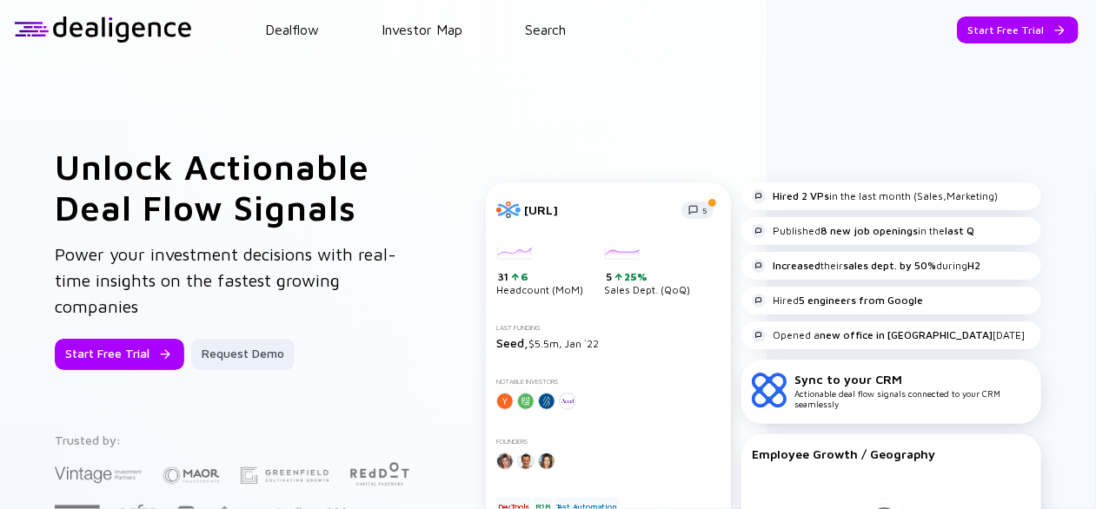
click at [525, 30] on div "Dealflow Investor Map Search" at bounding box center [644, 30] width 904 height 16
click at [570, 34] on div "Dealflow Investor Map Search" at bounding box center [644, 30] width 904 height 16
click at [544, 24] on link "Search" at bounding box center [545, 30] width 41 height 16
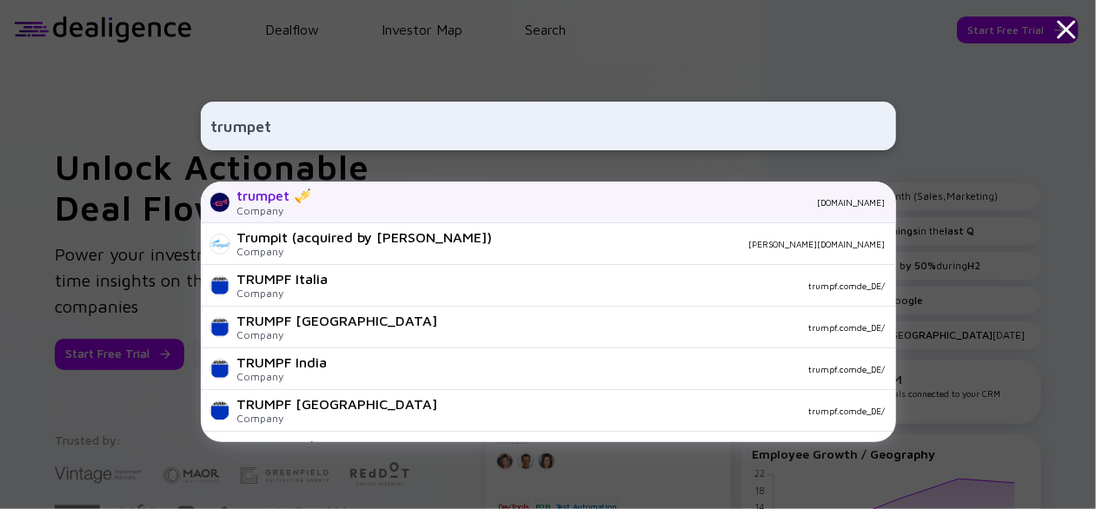
type input "trumpet"
click at [562, 189] on div "trumpet 🎺 Company [DOMAIN_NAME]" at bounding box center [548, 203] width 695 height 42
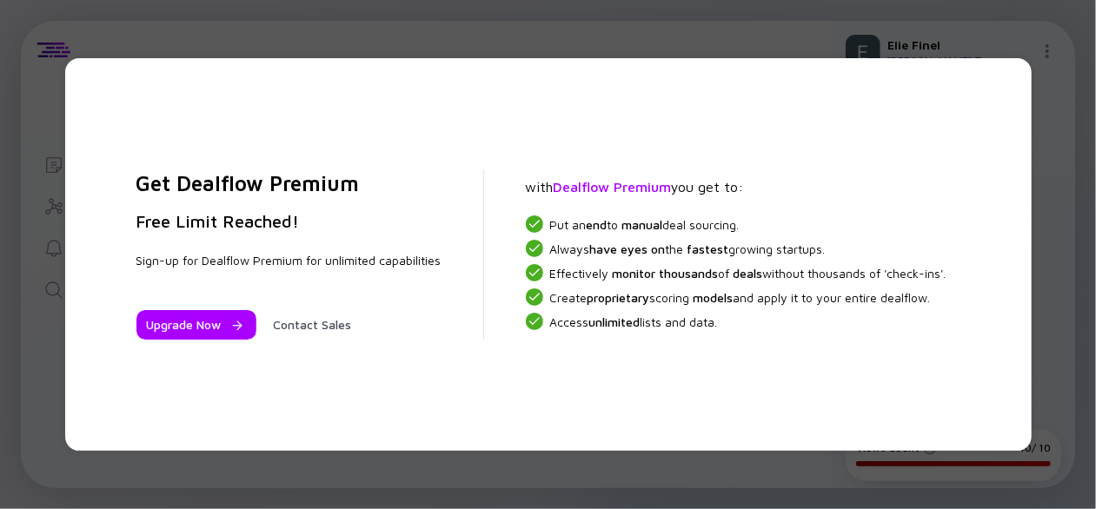
click at [1015, 133] on div "Get Dealflow Premium Free Limit Reached! Sign-up for Dealflow Premium for unlim…" at bounding box center [548, 254] width 967 height 393
drag, startPoint x: 708, startPoint y: 179, endPoint x: 674, endPoint y: 196, distance: 37.7
click at [674, 196] on div "Get Dealflow Premium Free Limit Reached! Sign-up for Dealflow Premium for unlim…" at bounding box center [549, 254] width 880 height 323
click at [461, 263] on div "Get Dealflow Premium Free Limit Reached! Sign-up for Dealflow Premium for unlim…" at bounding box center [297, 255] width 376 height 170
click at [186, 262] on div "Sign-up for Dealflow Premium for unlimited capabilities" at bounding box center [288, 261] width 305 height 16
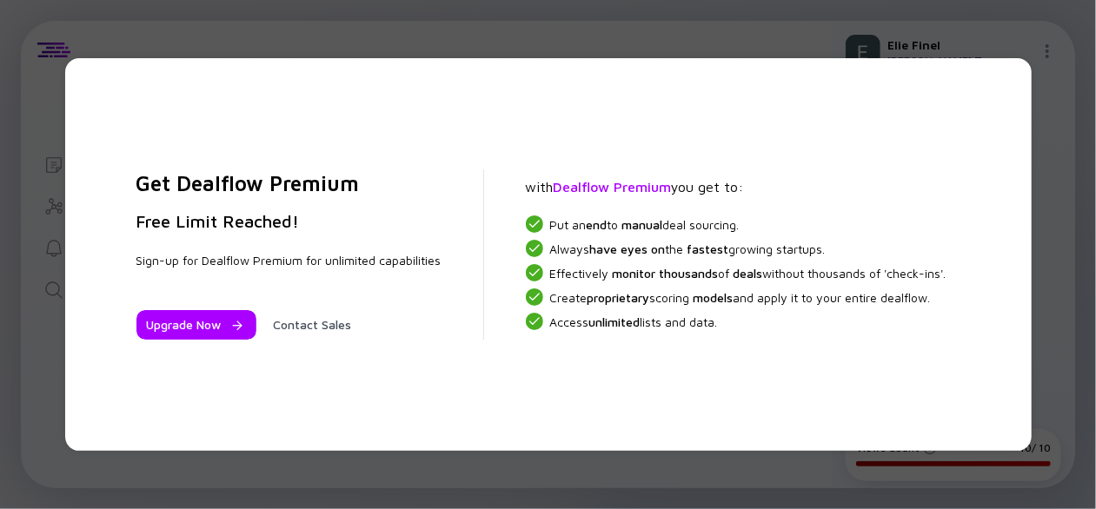
click at [174, 263] on div "Sign-up for Dealflow Premium for unlimited capabilities" at bounding box center [288, 261] width 305 height 16
drag, startPoint x: 238, startPoint y: 265, endPoint x: 275, endPoint y: 270, distance: 36.9
click at [240, 265] on div "Sign-up for Dealflow Premium for unlimited capabilities" at bounding box center [288, 261] width 305 height 16
click at [347, 275] on div "Get Dealflow Premium Free Limit Reached! Sign-up for Dealflow Premium for unlim…" at bounding box center [297, 255] width 376 height 170
drag, startPoint x: 347, startPoint y: 275, endPoint x: 160, endPoint y: 262, distance: 187.4
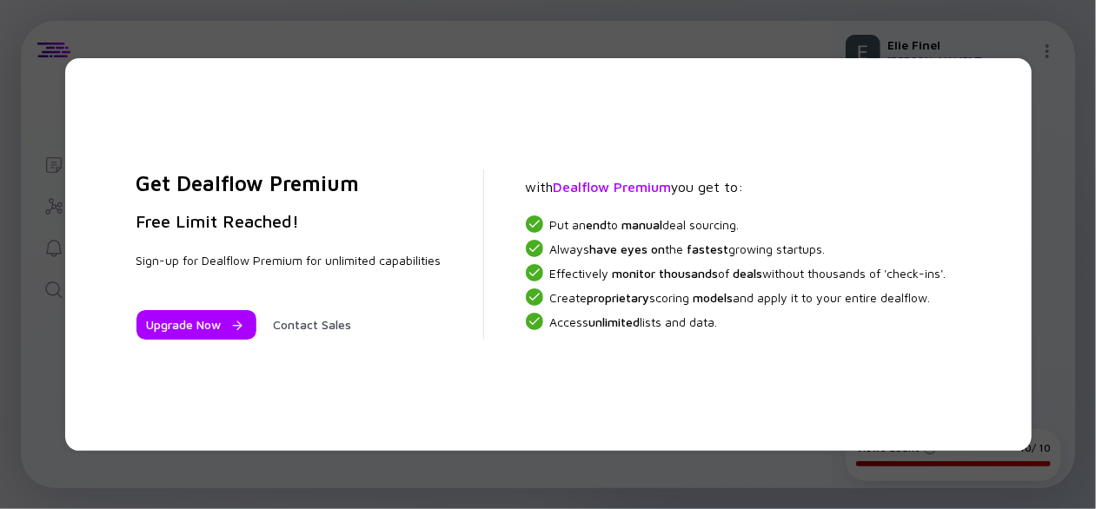
click at [154, 253] on div "Get Dealflow Premium Free Limit Reached! Sign-up for Dealflow Premium for unlim…" at bounding box center [297, 255] width 376 height 170
click at [224, 307] on div "Upgrade Now Contact Sales" at bounding box center [288, 314] width 305 height 50
click at [232, 326] on div at bounding box center [234, 326] width 10 height 10
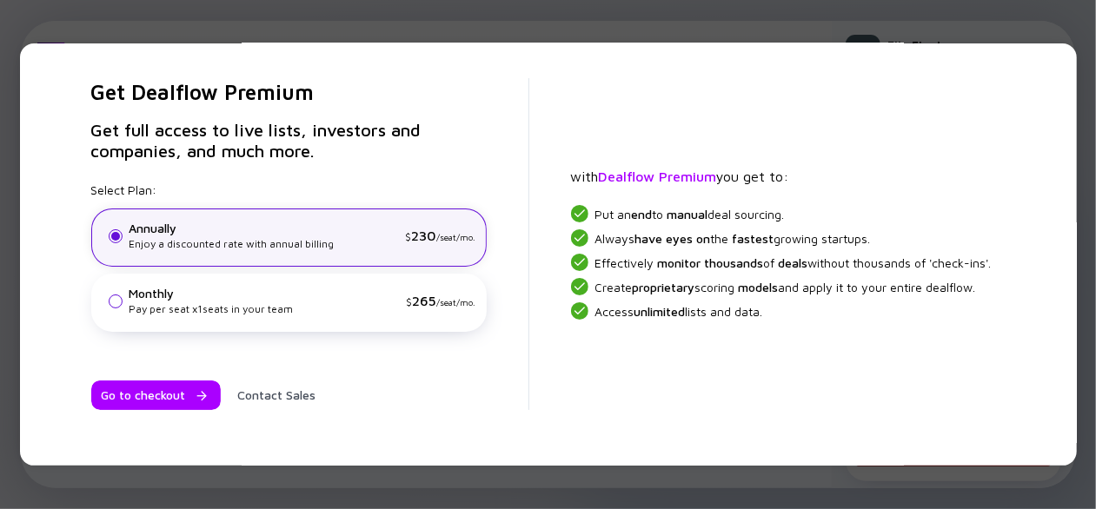
scroll to position [64, 0]
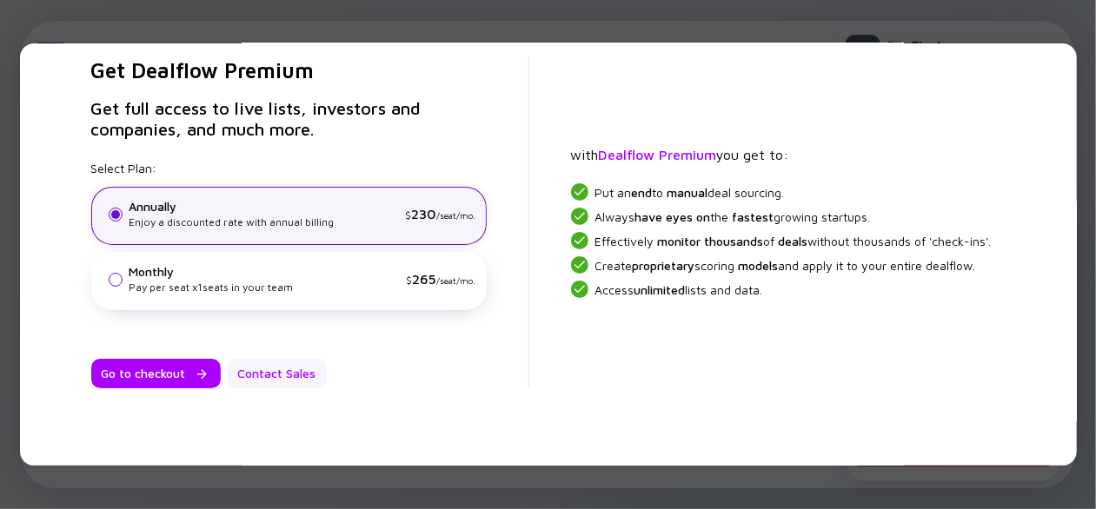
click at [257, 366] on div "Contact Sales" at bounding box center [277, 374] width 99 height 30
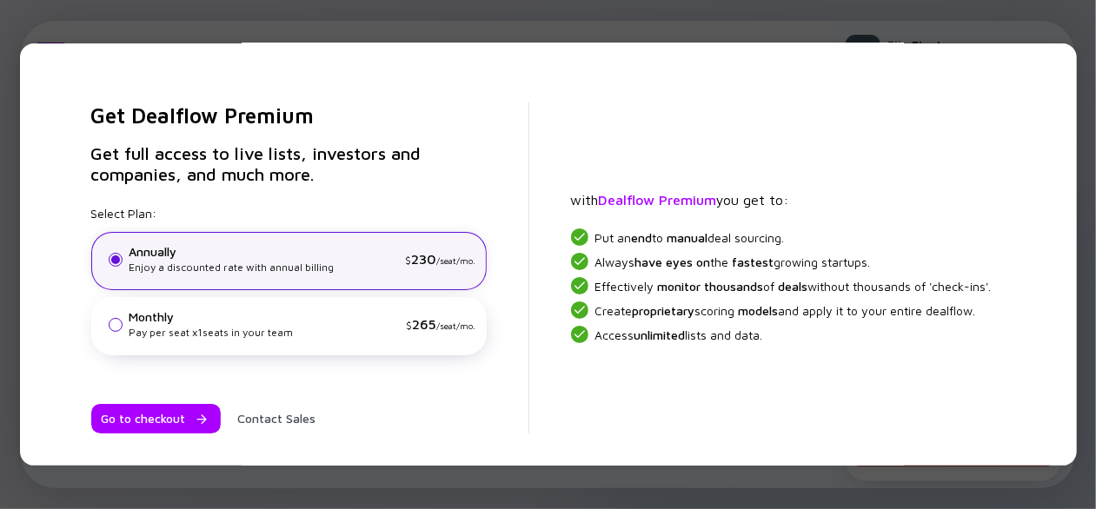
scroll to position [0, 0]
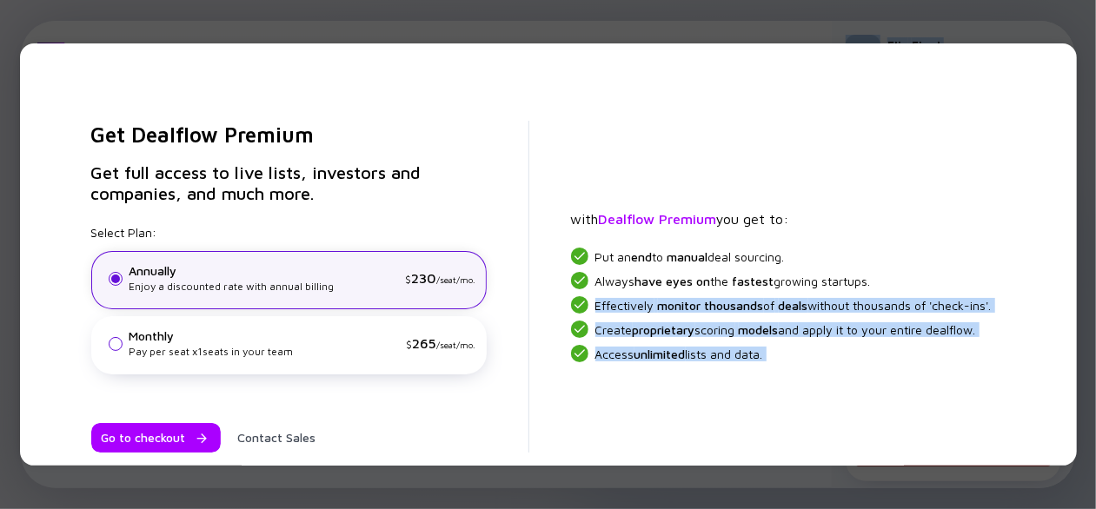
drag, startPoint x: 1072, startPoint y: 107, endPoint x: 1099, endPoint y: 405, distance: 299.4
click at [1095, 405] on html "Get Dealflow Premium Get full access to live lists, investors and companies, an…" at bounding box center [548, 254] width 1096 height 509
drag, startPoint x: 1099, startPoint y: 405, endPoint x: 868, endPoint y: 303, distance: 251.8
click at [868, 300] on span "Effectively monitor thousands of deals without thousands of 'check-ins'." at bounding box center [794, 305] width 396 height 15
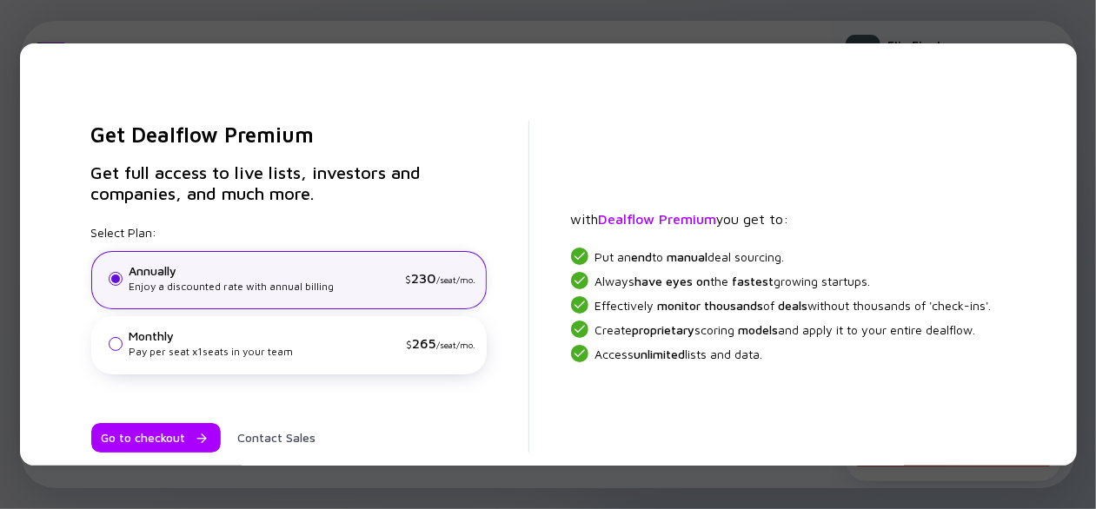
click at [503, 156] on div "Get Dealflow Premium Get full access to live lists, investors and companies, an…" at bounding box center [296, 287] width 466 height 332
drag, startPoint x: 325, startPoint y: 216, endPoint x: 311, endPoint y: 222, distance: 14.9
click at [325, 217] on div "Get Dealflow Premium Get full access to live lists, investors and companies, an…" at bounding box center [296, 287] width 466 height 332
drag, startPoint x: 210, startPoint y: 216, endPoint x: 193, endPoint y: 252, distance: 40.1
click at [193, 252] on div "Get Dealflow Premium Get full access to live lists, investors and companies, an…" at bounding box center [296, 287] width 466 height 332
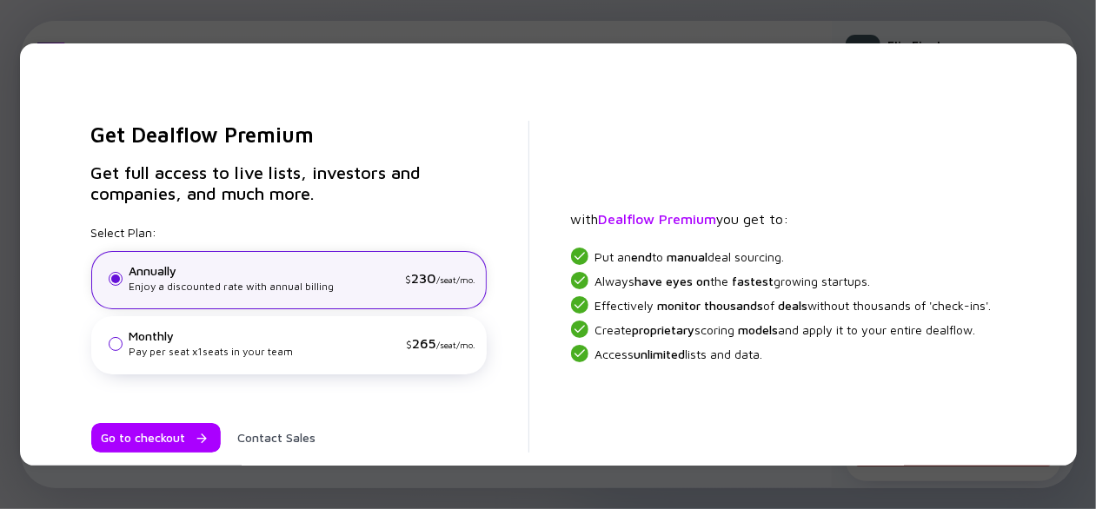
click at [136, 202] on div "Get Dealflow Premium Get full access to live lists, investors and companies, an…" at bounding box center [296, 287] width 466 height 332
